Goal: Information Seeking & Learning: Learn about a topic

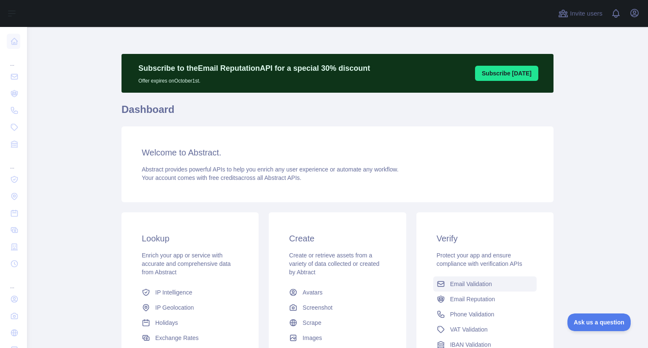
click at [473, 250] on div "Verify Protect your app and ensure compliance with verification APIs Email Vali…" at bounding box center [484, 293] width 137 height 160
click at [477, 287] on span "Email Validation" at bounding box center [471, 284] width 42 height 8
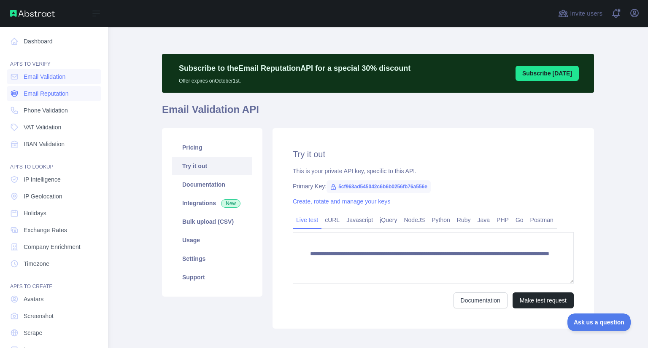
click at [35, 98] on link "Email Reputation" at bounding box center [54, 93] width 94 height 15
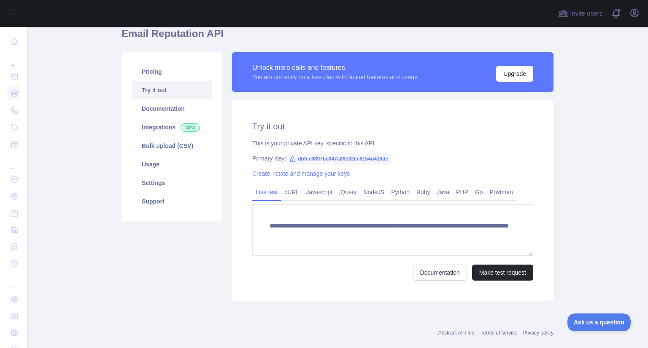
scroll to position [77, 0]
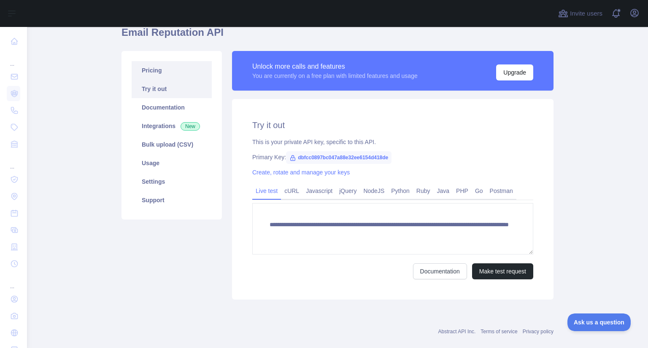
click at [157, 77] on link "Pricing" at bounding box center [172, 70] width 80 height 19
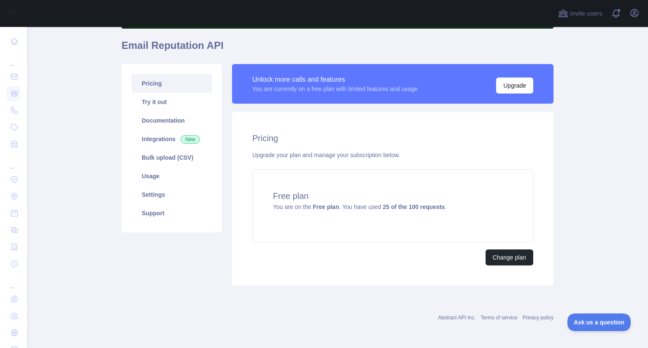
scroll to position [64, 0]
